Goal: Task Accomplishment & Management: Manage account settings

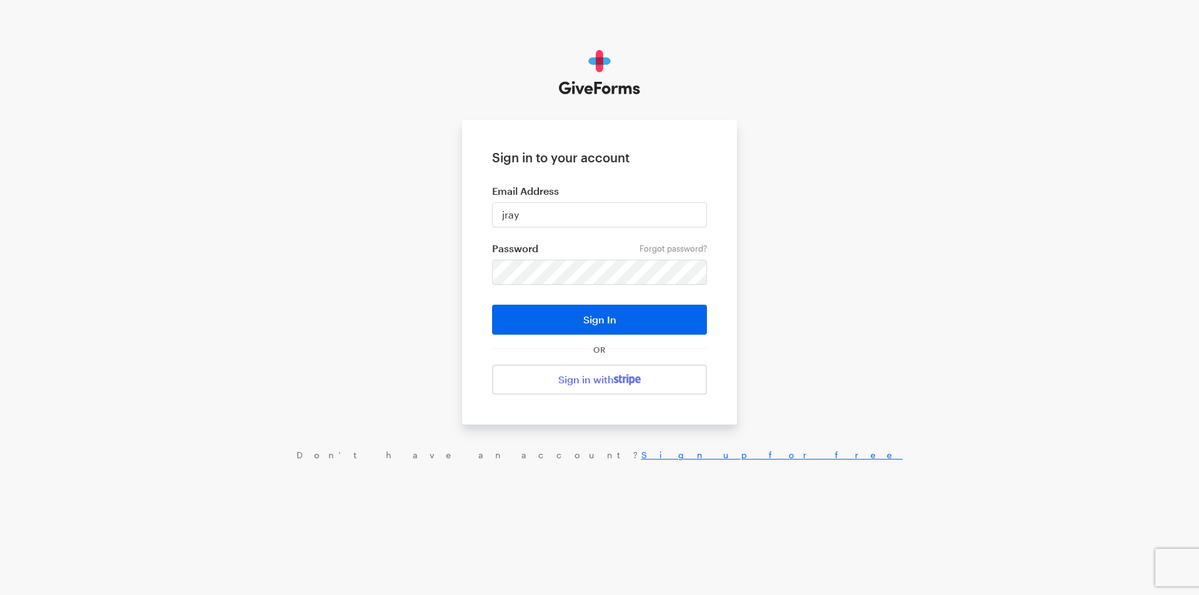
type input "jray@brightfocus.org"
click at [492, 305] on button "Sign In" at bounding box center [599, 320] width 215 height 30
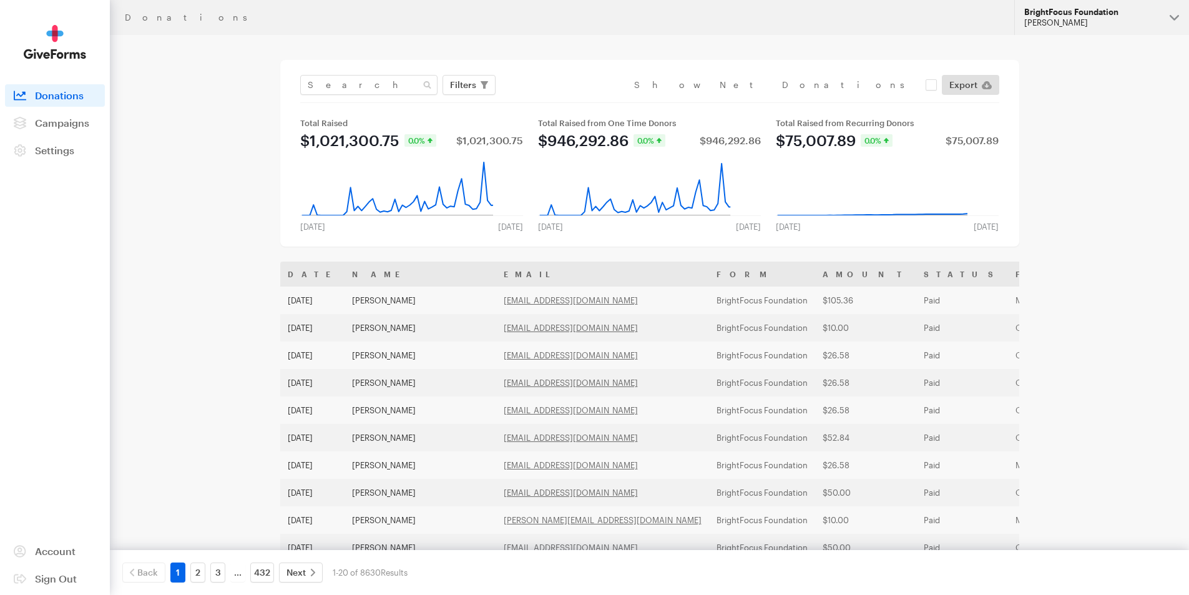
click at [1101, 17] on div "BrightFocus Foundation" at bounding box center [1091, 12] width 135 height 11
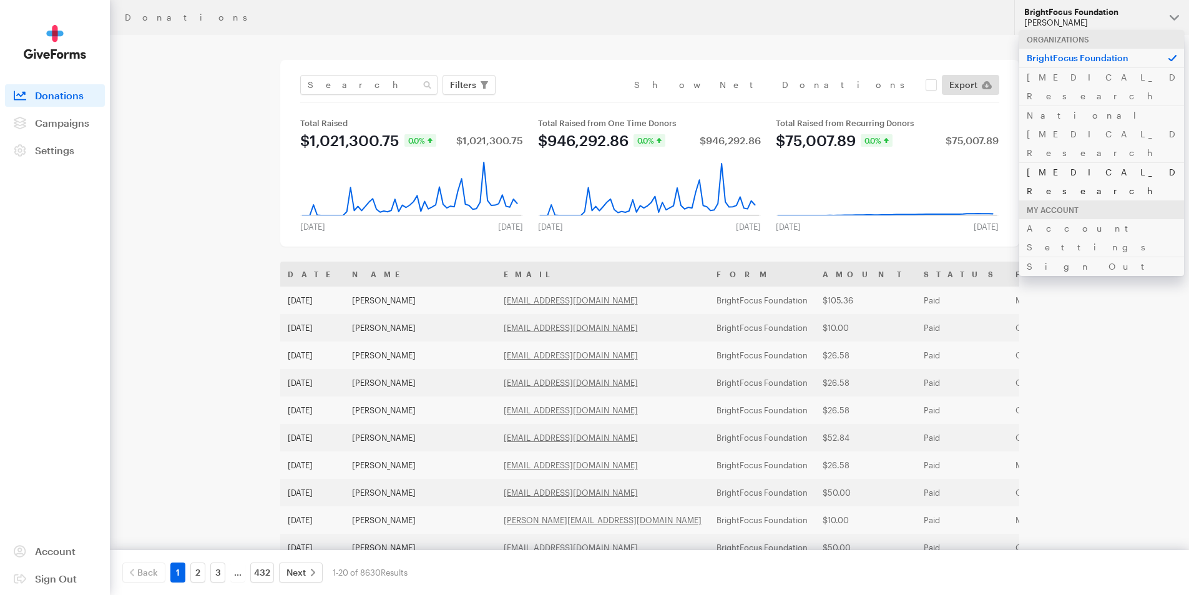
click at [1048, 162] on link "[MEDICAL_DATA] Research" at bounding box center [1101, 181] width 165 height 38
